Goal: Check status: Check status

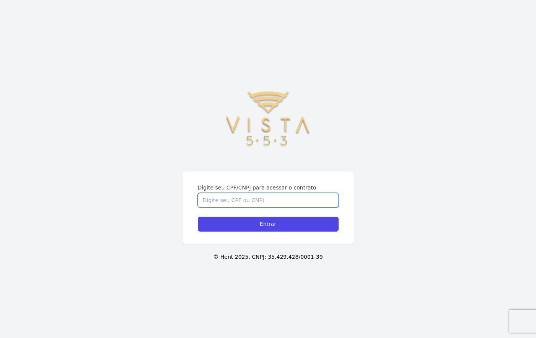
click at [243, 200] on input "Digite seu CPF/CNPJ para acessar o contrato" at bounding box center [268, 200] width 141 height 15
type input "43055324846"
click at [198, 216] on input "Entrar" at bounding box center [268, 223] width 141 height 15
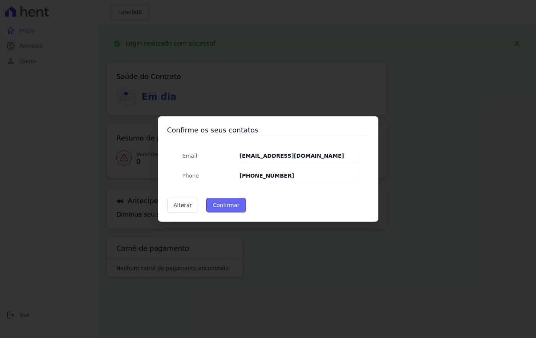
click at [223, 201] on button "Confirmar" at bounding box center [226, 205] width 40 height 15
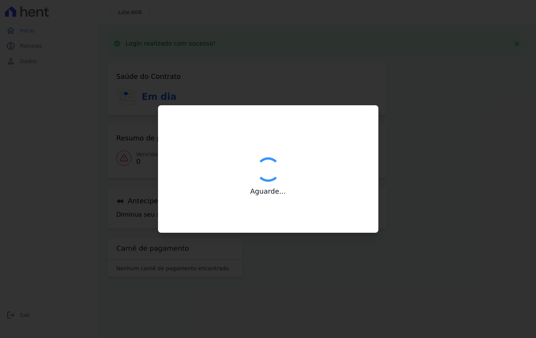
type input "Contatos confirmados com sucesso."
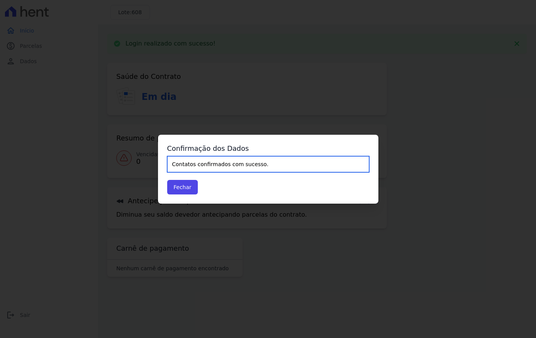
click at [207, 165] on input "Contatos confirmados com sucesso." at bounding box center [268, 164] width 202 height 16
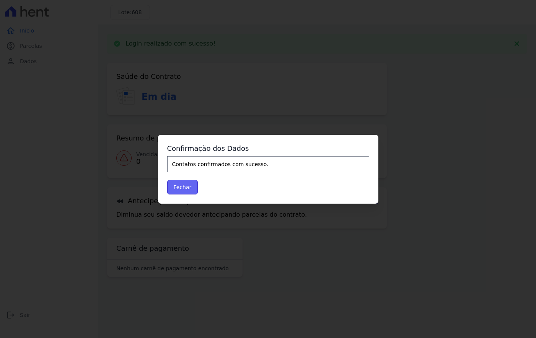
click at [186, 182] on button "Fechar" at bounding box center [182, 187] width 31 height 15
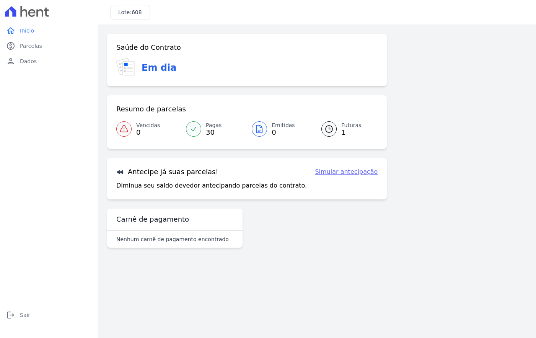
click at [335, 129] on div at bounding box center [328, 128] width 15 height 15
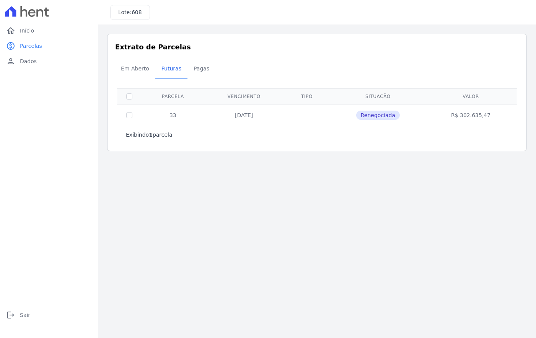
click at [382, 114] on span "Renegociada" at bounding box center [378, 115] width 44 height 9
click at [195, 69] on span "Pagas" at bounding box center [201, 68] width 25 height 15
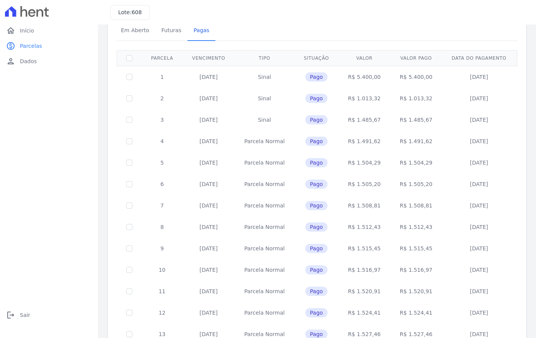
scroll to position [76, 0]
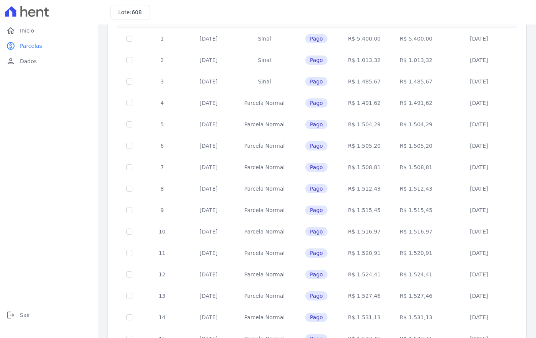
drag, startPoint x: 404, startPoint y: 37, endPoint x: 426, endPoint y: 39, distance: 22.7
click at [426, 39] on td "R$ 5.400,00" at bounding box center [416, 39] width 52 height 22
copy td "5.400,00"
drag, startPoint x: 405, startPoint y: 60, endPoint x: 426, endPoint y: 62, distance: 21.5
click at [426, 62] on td "R$ 1.013,32" at bounding box center [416, 59] width 52 height 21
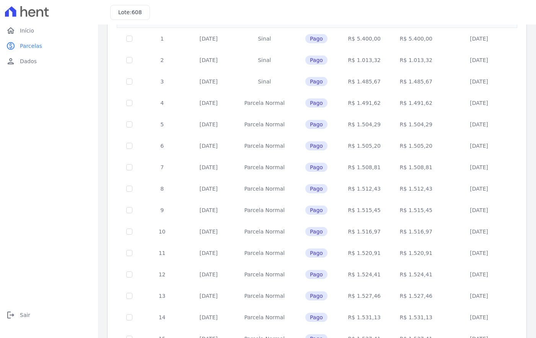
copy td "1.013,32"
drag, startPoint x: 423, startPoint y: 80, endPoint x: 404, endPoint y: 80, distance: 19.1
click at [404, 80] on td "R$ 1.485,67" at bounding box center [416, 81] width 52 height 21
copy td "1.485,67"
drag, startPoint x: 424, startPoint y: 103, endPoint x: 405, endPoint y: 104, distance: 19.5
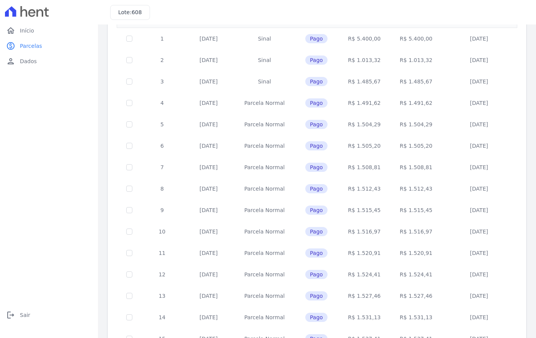
click at [405, 104] on td "R$ 1.491,62" at bounding box center [416, 102] width 52 height 21
copy td "1.491,62"
drag, startPoint x: 425, startPoint y: 125, endPoint x: 405, endPoint y: 123, distance: 20.4
click at [405, 123] on td "R$ 1.504,29" at bounding box center [416, 124] width 52 height 21
copy td "1.504,29"
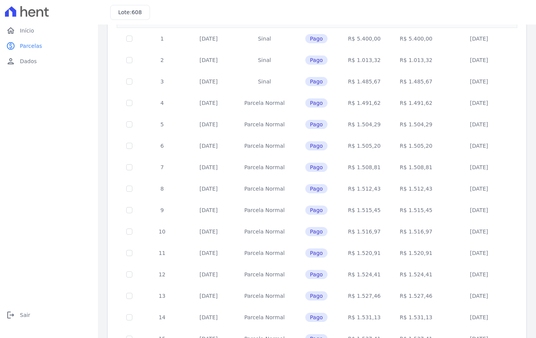
drag, startPoint x: 419, startPoint y: 146, endPoint x: 404, endPoint y: 145, distance: 14.9
click at [404, 145] on td "R$ 1.505,20" at bounding box center [416, 145] width 52 height 21
copy td "1.505,20"
drag, startPoint x: 423, startPoint y: 167, endPoint x: 404, endPoint y: 167, distance: 19.1
click at [404, 167] on td "R$ 1.508,81" at bounding box center [416, 166] width 52 height 21
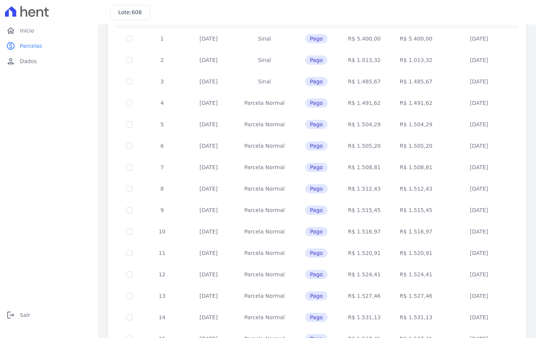
copy td "1.508,81"
drag, startPoint x: 425, startPoint y: 189, endPoint x: 404, endPoint y: 188, distance: 21.0
click at [404, 188] on td "R$ 1.512,43" at bounding box center [416, 188] width 52 height 21
copy td "1.512,43"
drag, startPoint x: 426, startPoint y: 212, endPoint x: 405, endPoint y: 211, distance: 20.7
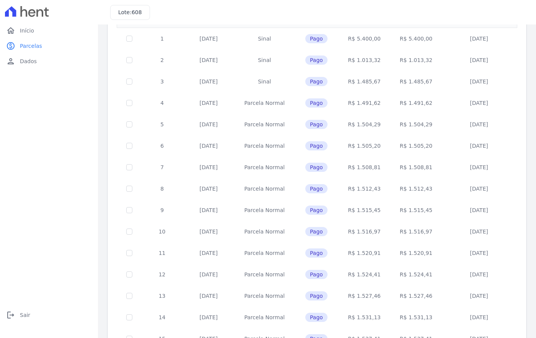
click at [405, 211] on td "R$ 1.515,45" at bounding box center [416, 209] width 52 height 21
copy td "1.515,45"
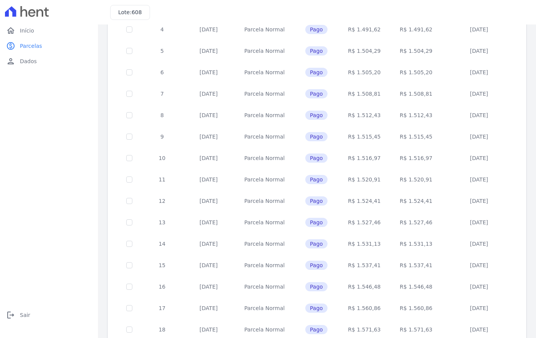
scroll to position [153, 0]
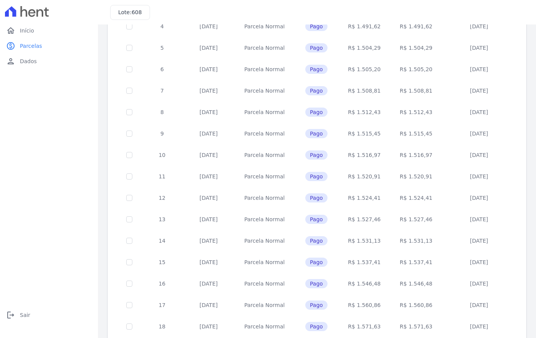
drag, startPoint x: 424, startPoint y: 156, endPoint x: 404, endPoint y: 154, distance: 20.3
click at [404, 154] on td "R$ 1.516,97" at bounding box center [416, 154] width 52 height 21
copy td "1.516,97"
drag, startPoint x: 423, startPoint y: 177, endPoint x: 404, endPoint y: 176, distance: 19.2
click at [404, 176] on td "R$ 1.520,91" at bounding box center [416, 176] width 52 height 21
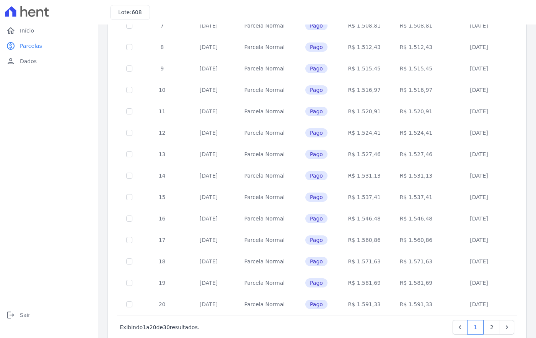
scroll to position [229, 0]
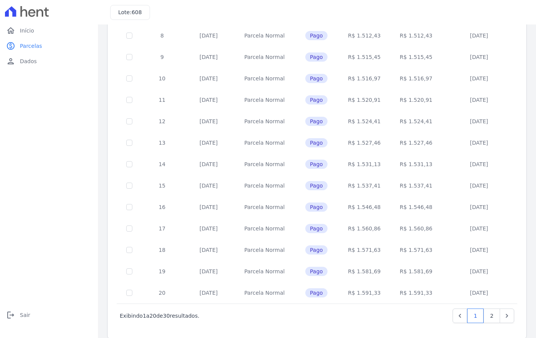
drag, startPoint x: 423, startPoint y: 121, endPoint x: 405, endPoint y: 122, distance: 18.0
click at [405, 122] on td "R$ 1.524,41" at bounding box center [416, 121] width 52 height 21
drag, startPoint x: 424, startPoint y: 141, endPoint x: 403, endPoint y: 141, distance: 20.7
click at [403, 141] on td "R$ 1.527,46" at bounding box center [416, 142] width 52 height 21
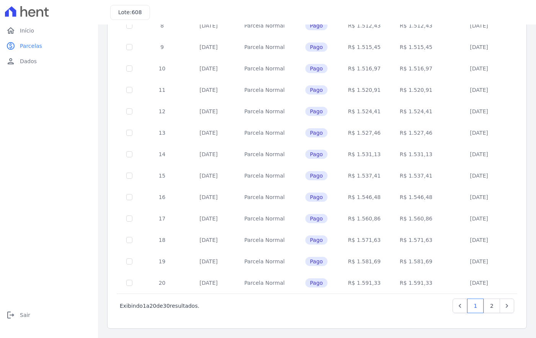
drag, startPoint x: 424, startPoint y: 155, endPoint x: 404, endPoint y: 154, distance: 20.3
click at [404, 154] on td "R$ 1.531,13" at bounding box center [416, 153] width 52 height 21
drag, startPoint x: 424, startPoint y: 176, endPoint x: 405, endPoint y: 176, distance: 18.4
click at [405, 176] on td "R$ 1.537,41" at bounding box center [416, 175] width 52 height 21
drag, startPoint x: 425, startPoint y: 198, endPoint x: 404, endPoint y: 198, distance: 21.0
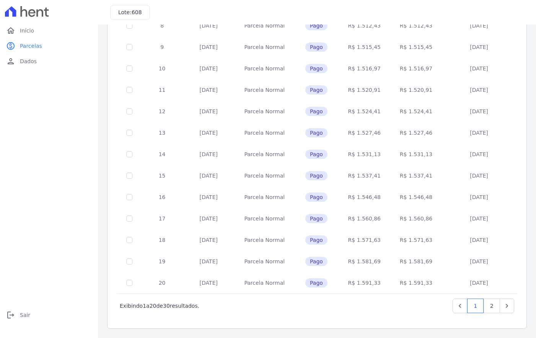
click at [404, 198] on td "R$ 1.546,48" at bounding box center [416, 196] width 52 height 21
drag, startPoint x: 422, startPoint y: 219, endPoint x: 405, endPoint y: 219, distance: 16.8
click at [405, 219] on td "R$ 1.560,86" at bounding box center [416, 218] width 52 height 21
drag, startPoint x: 424, startPoint y: 238, endPoint x: 404, endPoint y: 238, distance: 19.5
click at [404, 238] on td "R$ 1.571,63" at bounding box center [416, 239] width 52 height 21
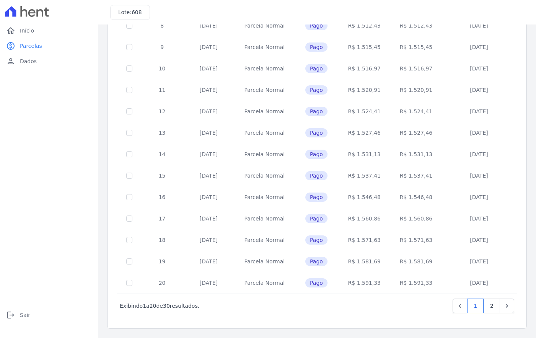
drag, startPoint x: 424, startPoint y: 262, endPoint x: 404, endPoint y: 263, distance: 20.3
click at [404, 263] on td "R$ 1.581,69" at bounding box center [416, 260] width 52 height 21
drag, startPoint x: 423, startPoint y: 284, endPoint x: 403, endPoint y: 283, distance: 19.5
click at [403, 283] on td "R$ 1.591,33" at bounding box center [416, 282] width 52 height 21
click at [485, 303] on link "2" at bounding box center [491, 305] width 16 height 15
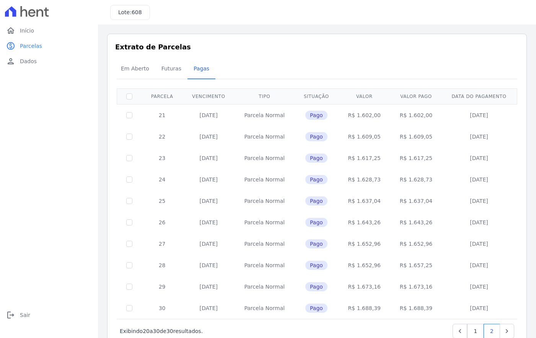
drag, startPoint x: 377, startPoint y: 115, endPoint x: 353, endPoint y: 117, distance: 23.4
click at [353, 117] on td "R$ 1.602,00" at bounding box center [364, 115] width 52 height 22
drag, startPoint x: 372, startPoint y: 136, endPoint x: 356, endPoint y: 137, distance: 15.7
click at [356, 137] on td "R$ 1.609,05" at bounding box center [364, 136] width 52 height 21
drag, startPoint x: 374, startPoint y: 135, endPoint x: 355, endPoint y: 137, distance: 19.2
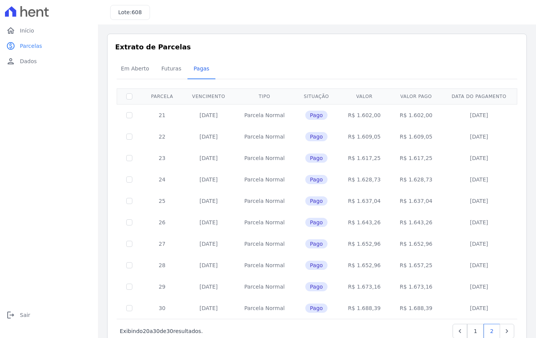
click at [355, 137] on td "R$ 1.609,05" at bounding box center [364, 136] width 52 height 21
drag, startPoint x: 374, startPoint y: 158, endPoint x: 354, endPoint y: 158, distance: 19.5
click at [354, 158] on td "R$ 1.617,25" at bounding box center [364, 157] width 52 height 21
drag, startPoint x: 374, startPoint y: 180, endPoint x: 356, endPoint y: 181, distance: 18.0
click at [356, 181] on td "R$ 1.628,73" at bounding box center [364, 179] width 52 height 21
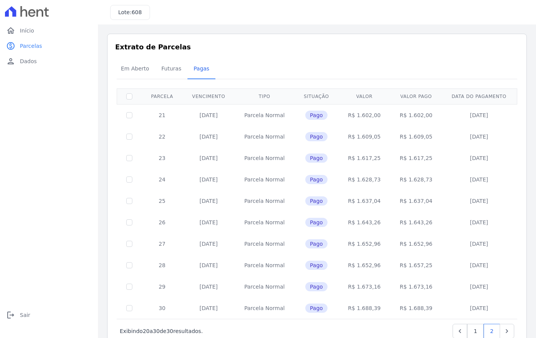
drag, startPoint x: 374, startPoint y: 200, endPoint x: 353, endPoint y: 202, distance: 20.7
click at [353, 202] on td "R$ 1.637,04" at bounding box center [364, 200] width 52 height 21
drag, startPoint x: 375, startPoint y: 223, endPoint x: 355, endPoint y: 222, distance: 20.3
click at [355, 222] on td "R$ 1.643,26" at bounding box center [364, 221] width 52 height 21
drag, startPoint x: 363, startPoint y: 243, endPoint x: 345, endPoint y: 238, distance: 19.1
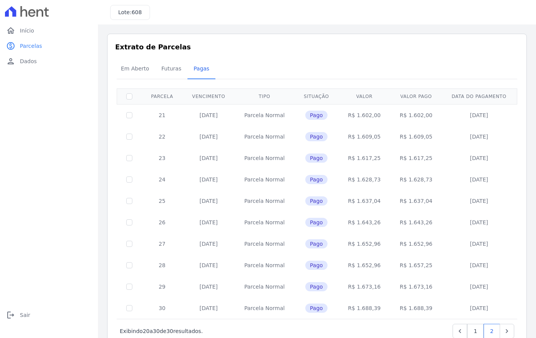
click at [355, 244] on td "R$ 1.652,96" at bounding box center [364, 243] width 52 height 21
drag, startPoint x: 376, startPoint y: 266, endPoint x: 355, endPoint y: 265, distance: 21.0
click at [355, 265] on td "R$ 1.652,96" at bounding box center [364, 264] width 52 height 21
drag, startPoint x: 374, startPoint y: 288, endPoint x: 356, endPoint y: 288, distance: 18.7
click at [356, 288] on td "R$ 1.673,16" at bounding box center [364, 286] width 52 height 21
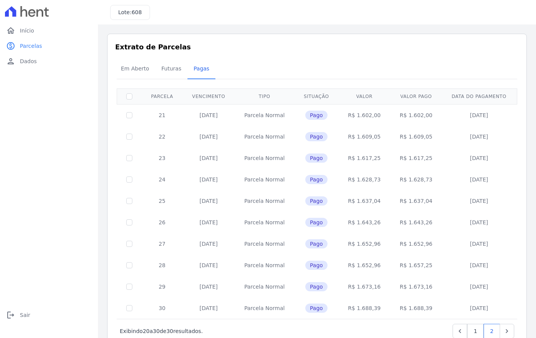
drag, startPoint x: 371, startPoint y: 308, endPoint x: 358, endPoint y: 308, distance: 13.0
click at [355, 308] on td "R$ 1.688,39" at bounding box center [364, 307] width 52 height 21
drag, startPoint x: 375, startPoint y: 308, endPoint x: 354, endPoint y: 305, distance: 21.6
click at [355, 308] on td "R$ 1.688,39" at bounding box center [364, 307] width 52 height 21
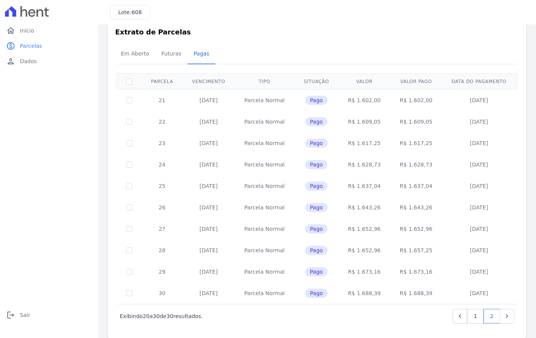
scroll to position [25, 0]
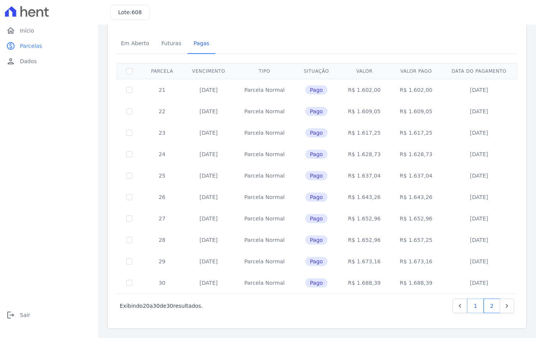
click at [475, 304] on link "1" at bounding box center [475, 305] width 16 height 15
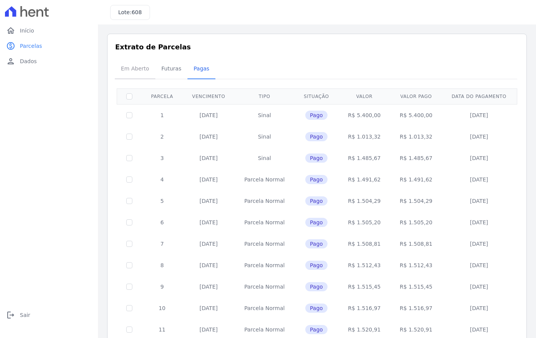
click at [132, 69] on span "Em Aberto" at bounding box center [134, 68] width 37 height 15
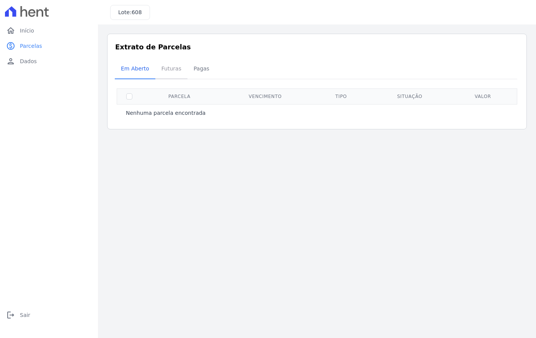
click at [157, 72] on span "Futuras" at bounding box center [171, 68] width 29 height 15
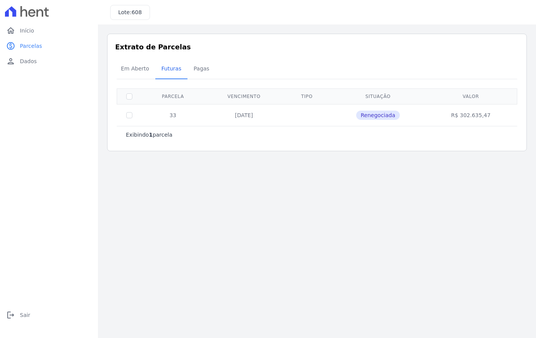
click at [247, 117] on td "30/12/2025" at bounding box center [244, 115] width 80 height 22
